Goal: Go to known website: Go to known website

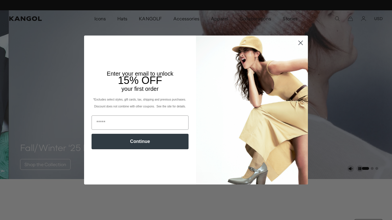
scroll to position [0, 118]
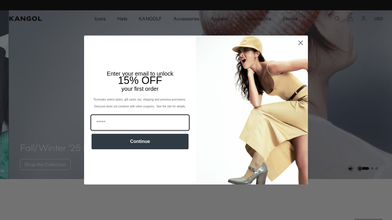
scroll to position [0, 118]
